Goal: Task Accomplishment & Management: Manage account settings

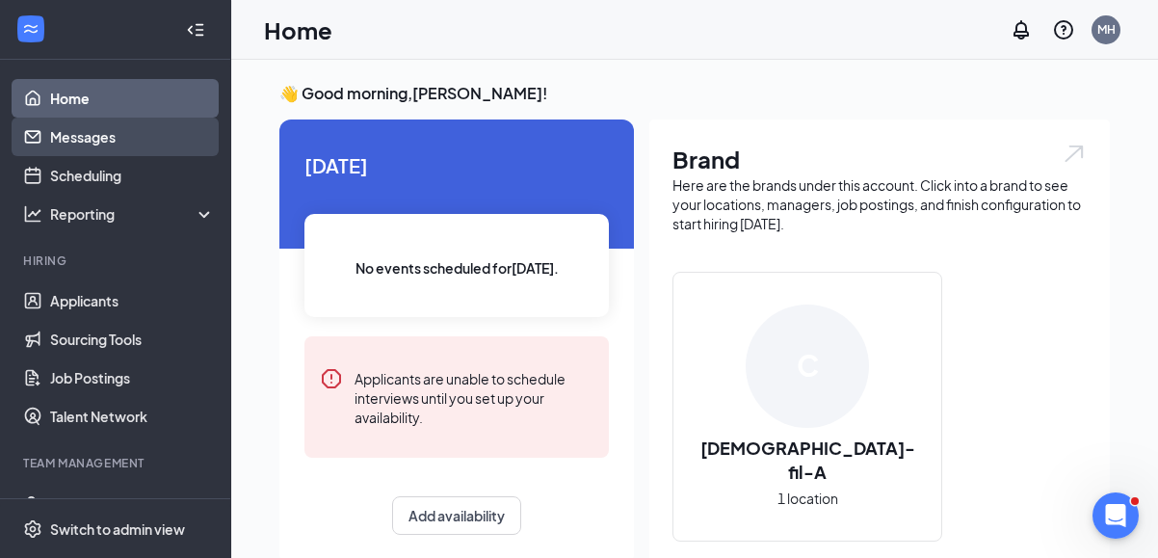
click at [87, 137] on link "Messages" at bounding box center [132, 137] width 165 height 39
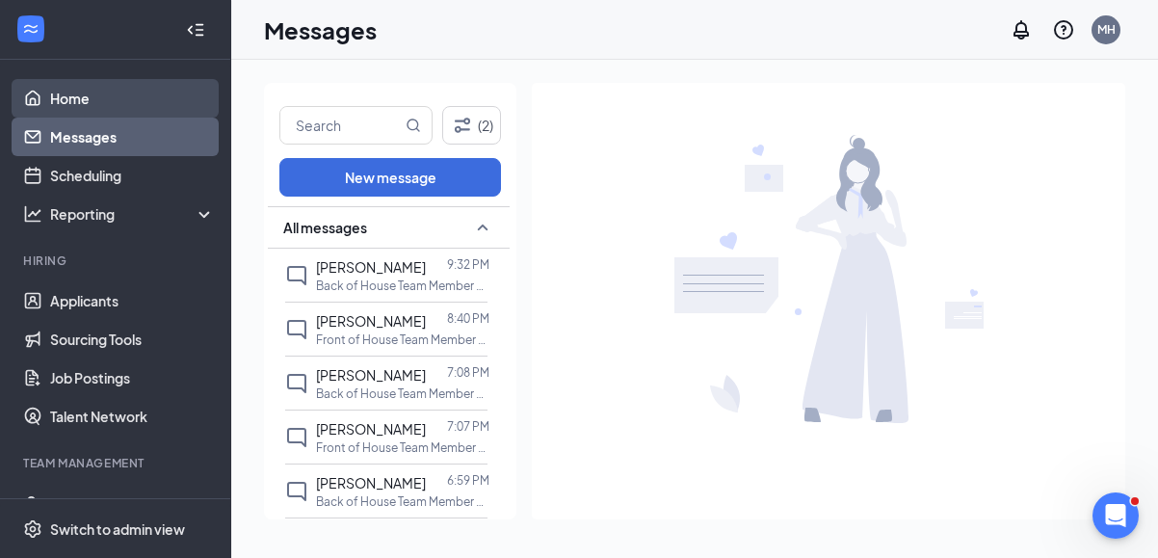
click at [77, 93] on link "Home" at bounding box center [132, 98] width 165 height 39
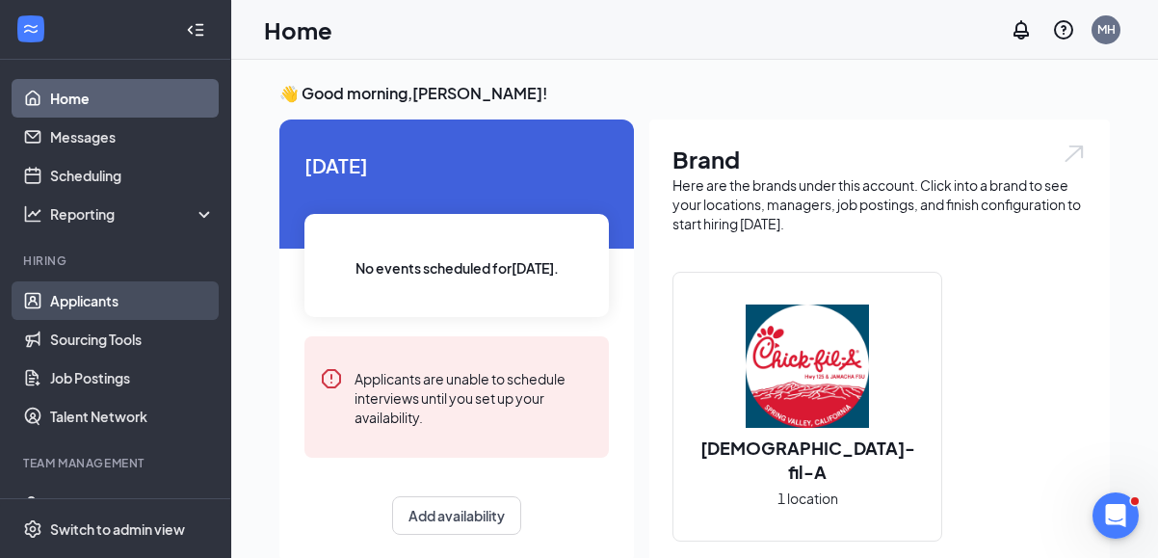
click at [100, 303] on link "Applicants" at bounding box center [132, 300] width 165 height 39
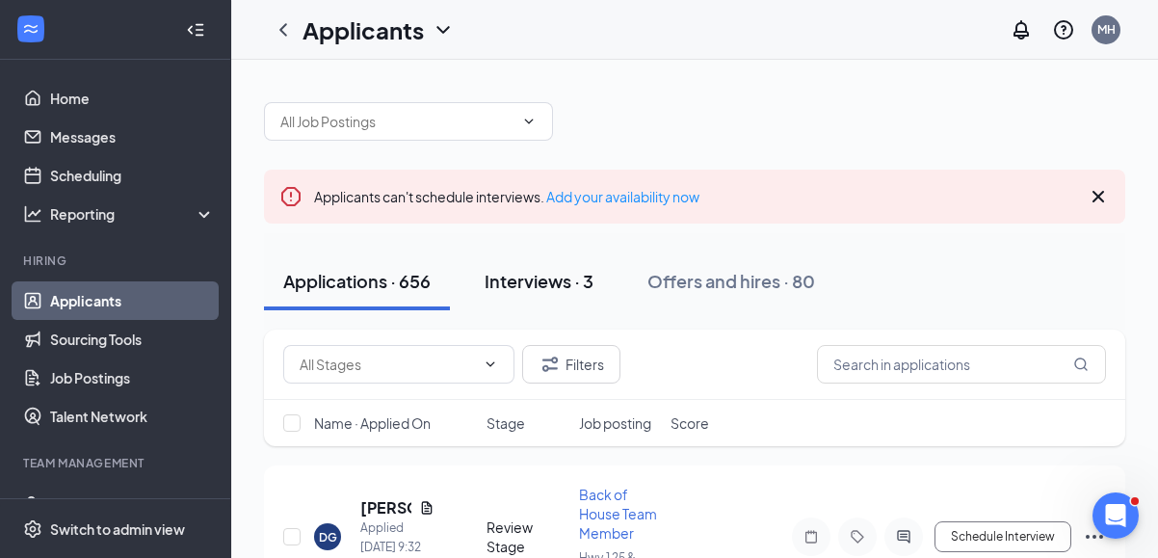
click at [546, 282] on div "Interviews · 3" at bounding box center [539, 281] width 109 height 24
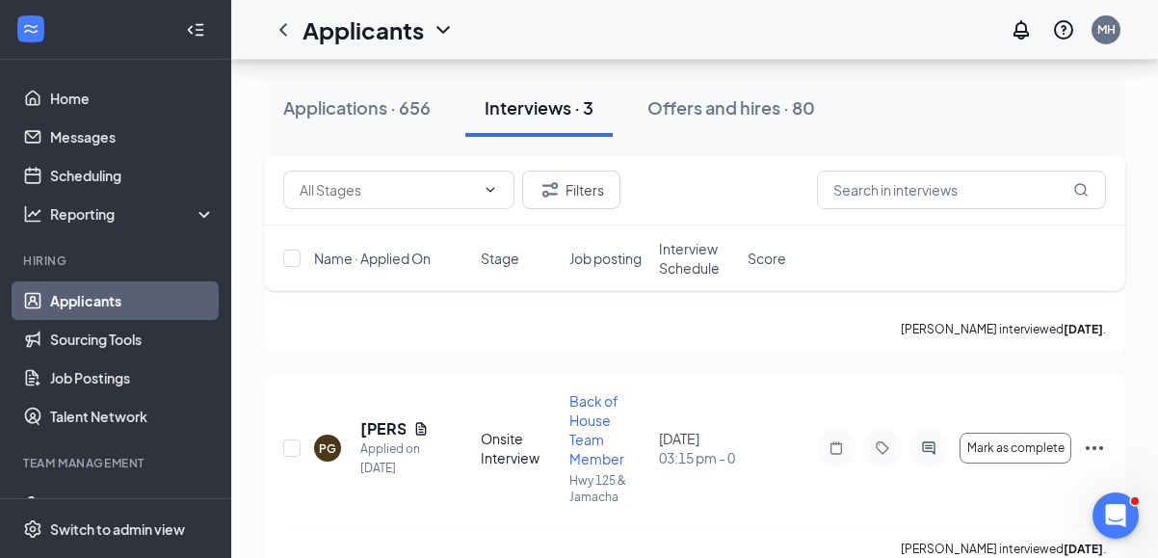
scroll to position [590, 0]
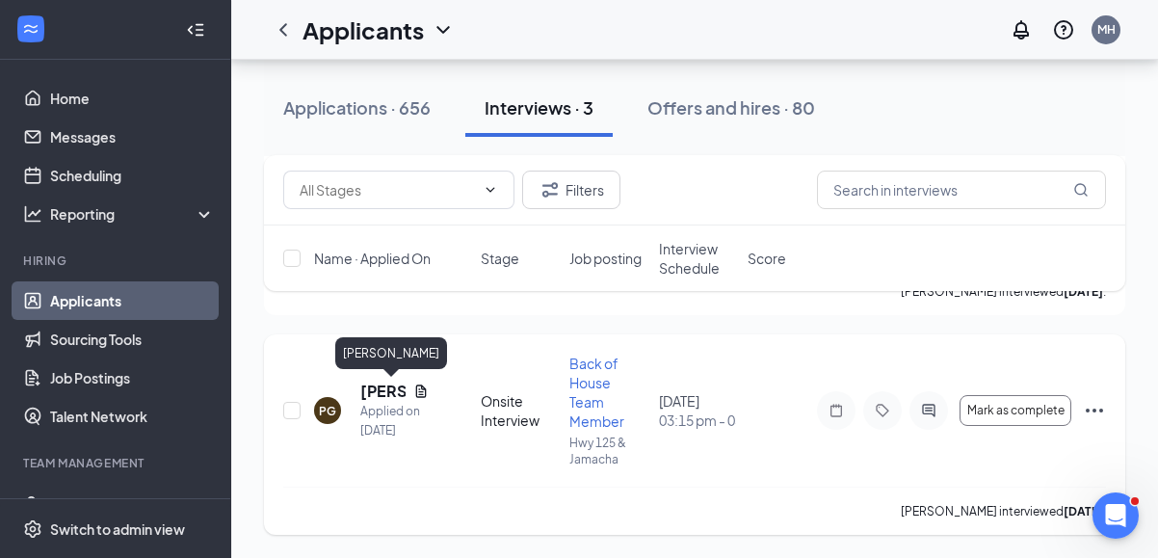
click at [375, 388] on h5 "[PERSON_NAME]" at bounding box center [382, 391] width 45 height 21
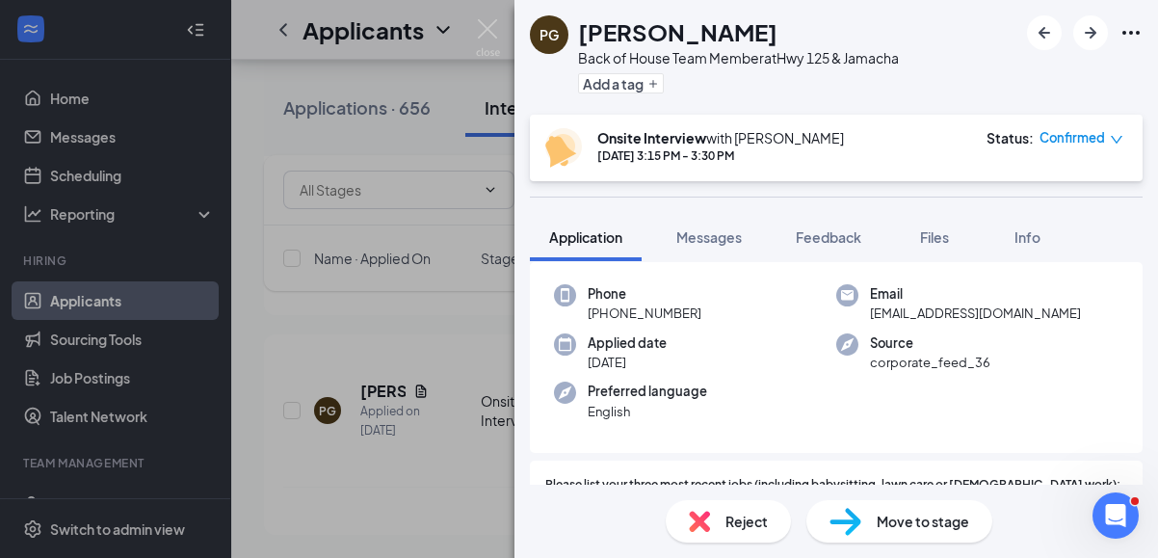
scroll to position [143, 0]
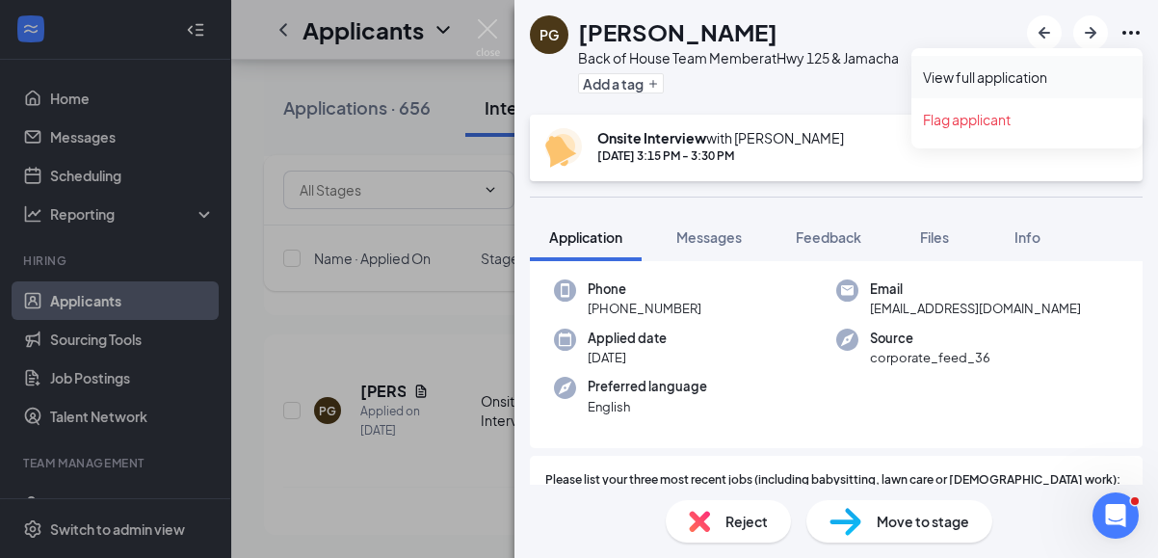
click at [1024, 79] on link "View full application" at bounding box center [1027, 76] width 208 height 19
click at [486, 32] on img at bounding box center [488, 38] width 24 height 38
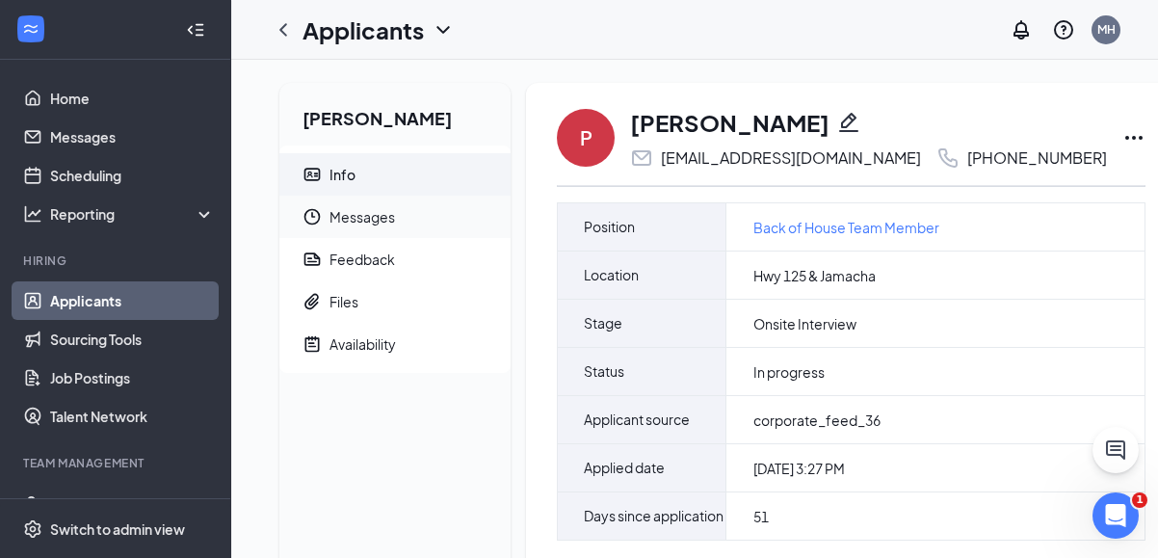
click at [376, 212] on span "Messages" at bounding box center [413, 217] width 166 height 42
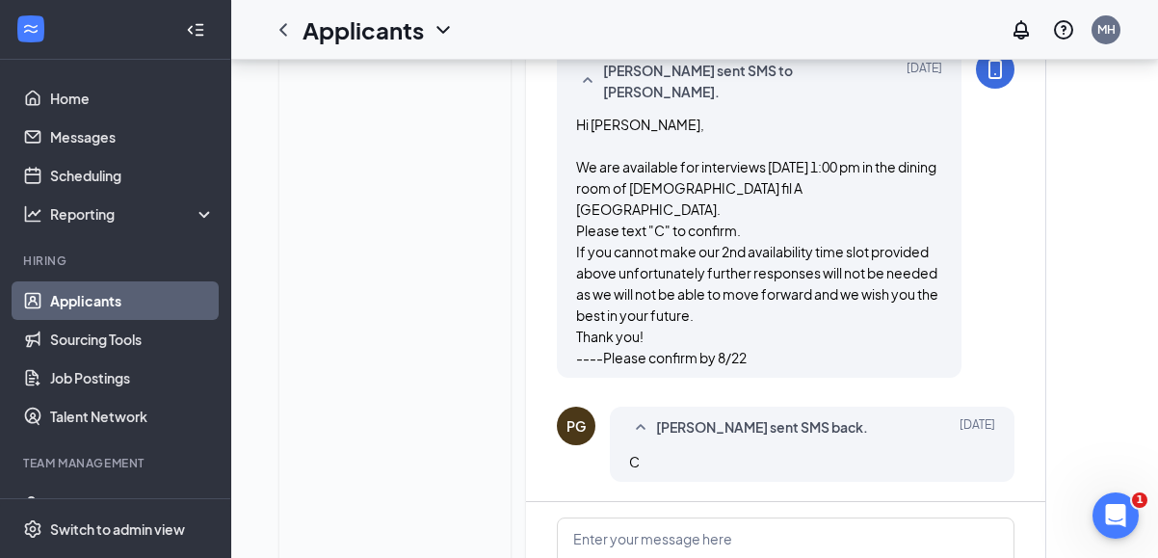
scroll to position [1863, 0]
